Goal: Transaction & Acquisition: Purchase product/service

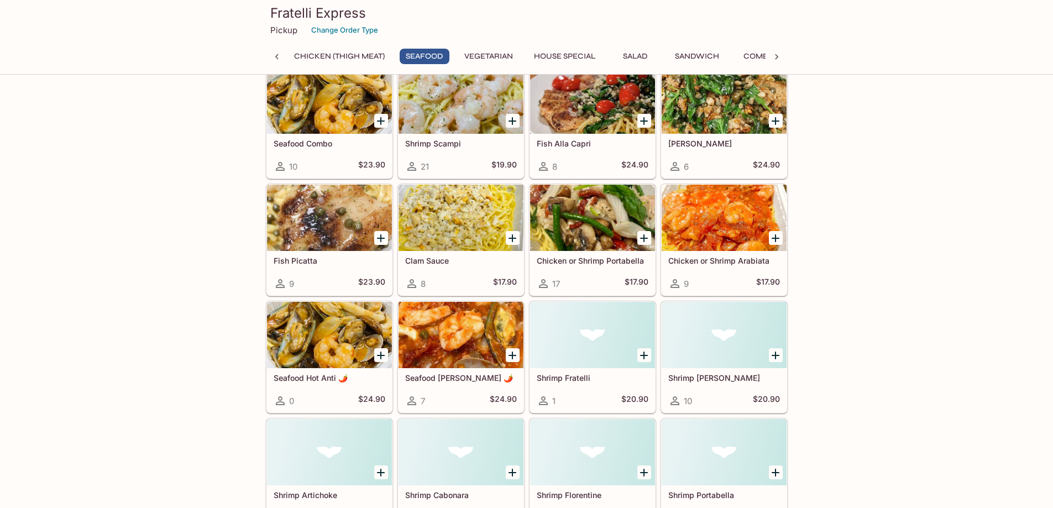
scroll to position [553, 0]
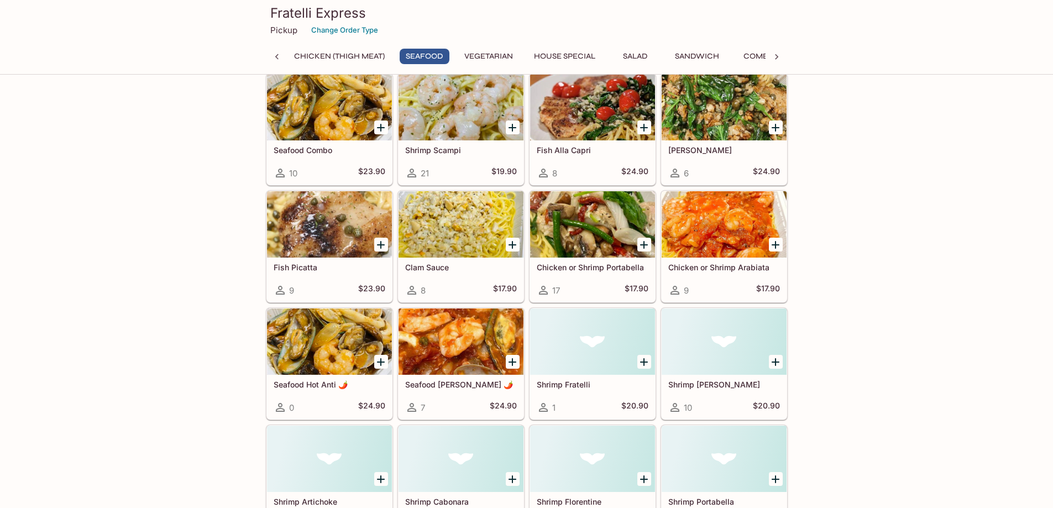
click at [591, 340] on div at bounding box center [592, 341] width 125 height 66
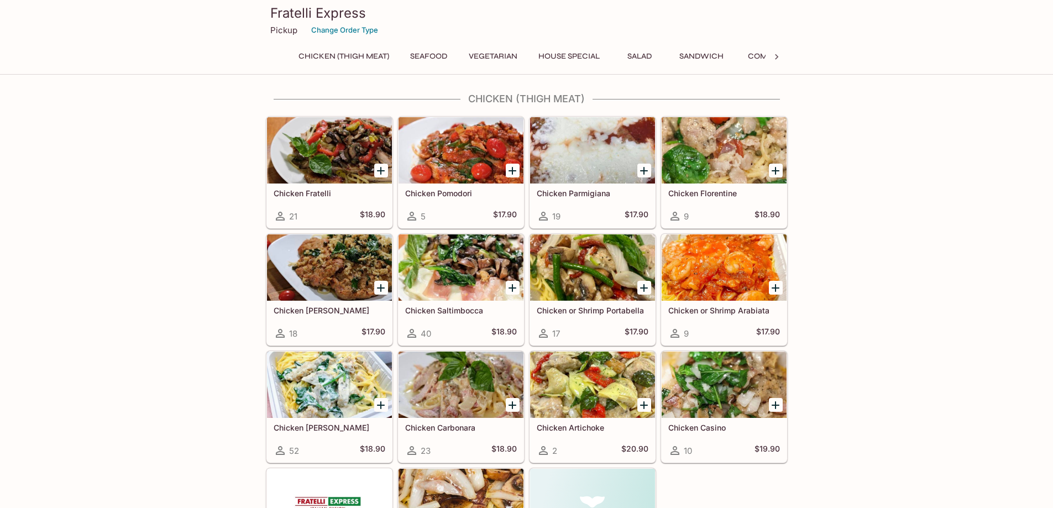
drag, startPoint x: 0, startPoint y: 0, endPoint x: 1051, endPoint y: 67, distance: 1053.6
click at [1051, 67] on div "Fratelli Express Pickup Change Order Type Chicken (Thigh Meat) Seafood Vegetari…" at bounding box center [526, 37] width 1053 height 75
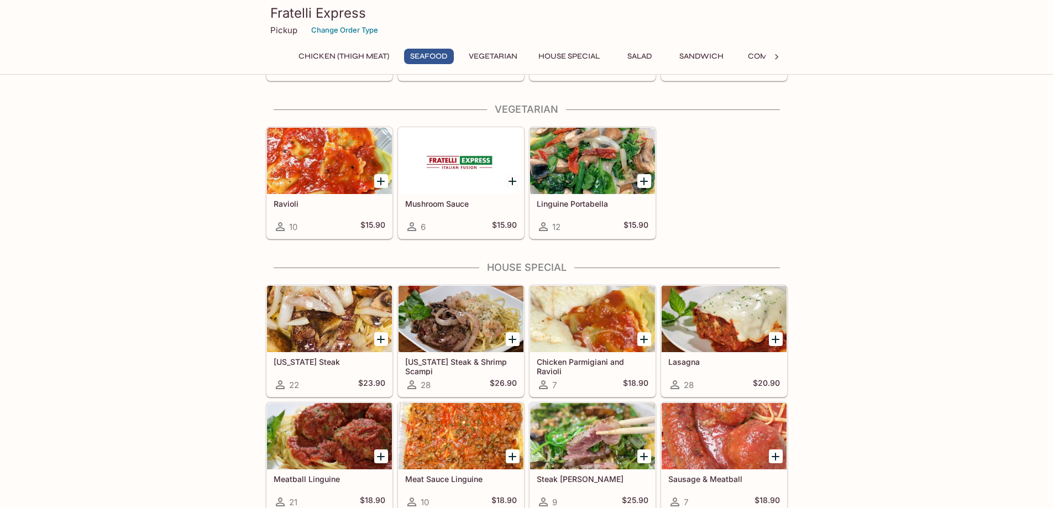
scroll to position [1028, 0]
